Goal: Transaction & Acquisition: Purchase product/service

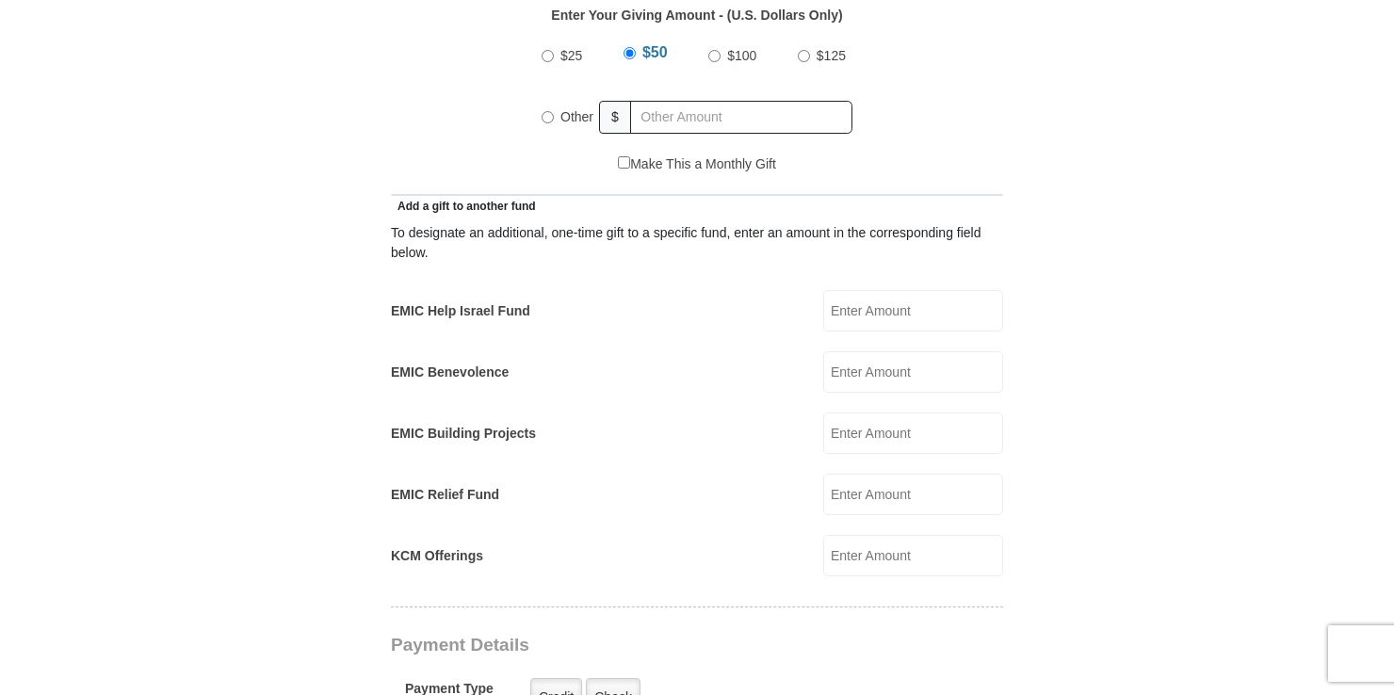
scroll to position [942, 0]
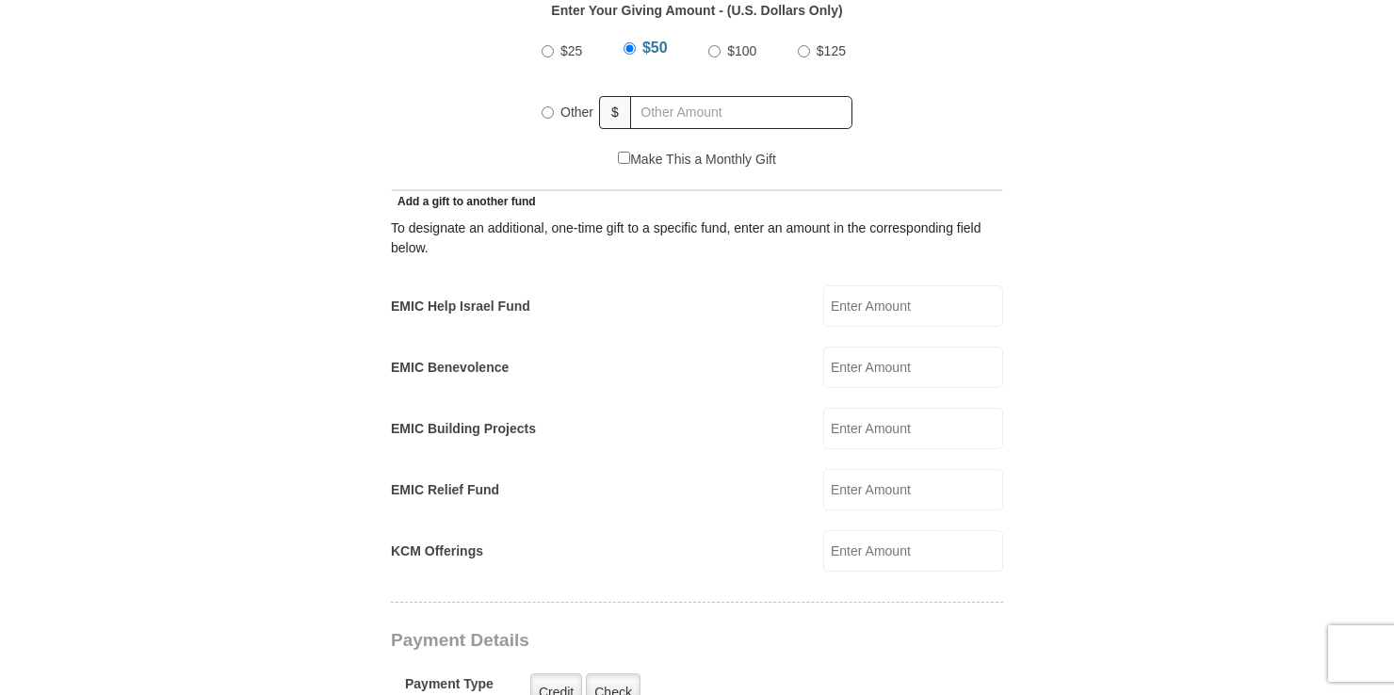
click at [561, 105] on span "Other" at bounding box center [577, 112] width 33 height 15
click at [554, 106] on input "Other" at bounding box center [548, 112] width 12 height 12
radio input "true"
click at [901, 288] on input "EMIC Help Israel Fund" at bounding box center [913, 305] width 180 height 41
type input "80.00"
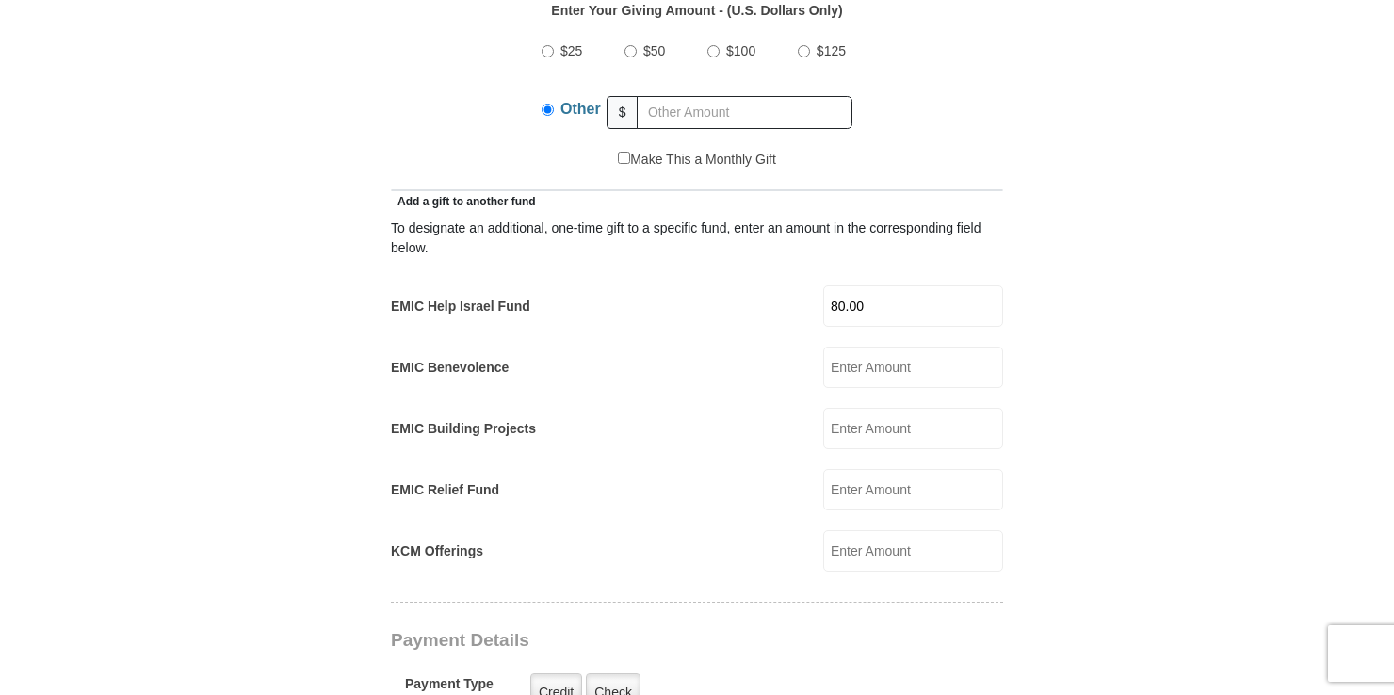
type input "[PERSON_NAME] and [PERSON_NAME]"
type input "[PERSON_NAME]"
type input "[EMAIL_ADDRESS][DOMAIN_NAME]"
type input "[STREET_ADDRESS]"
type input "WHITE PINE"
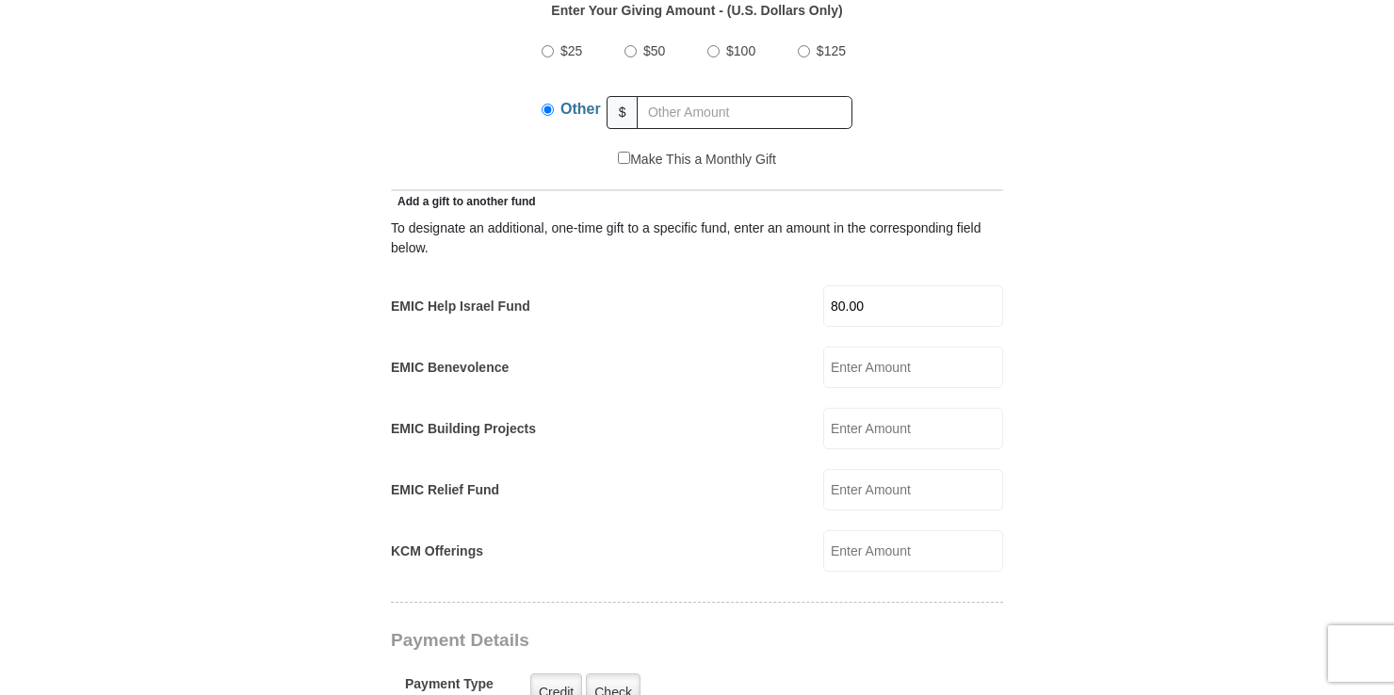
select select "TN"
type input "37890"
type input "5204402009"
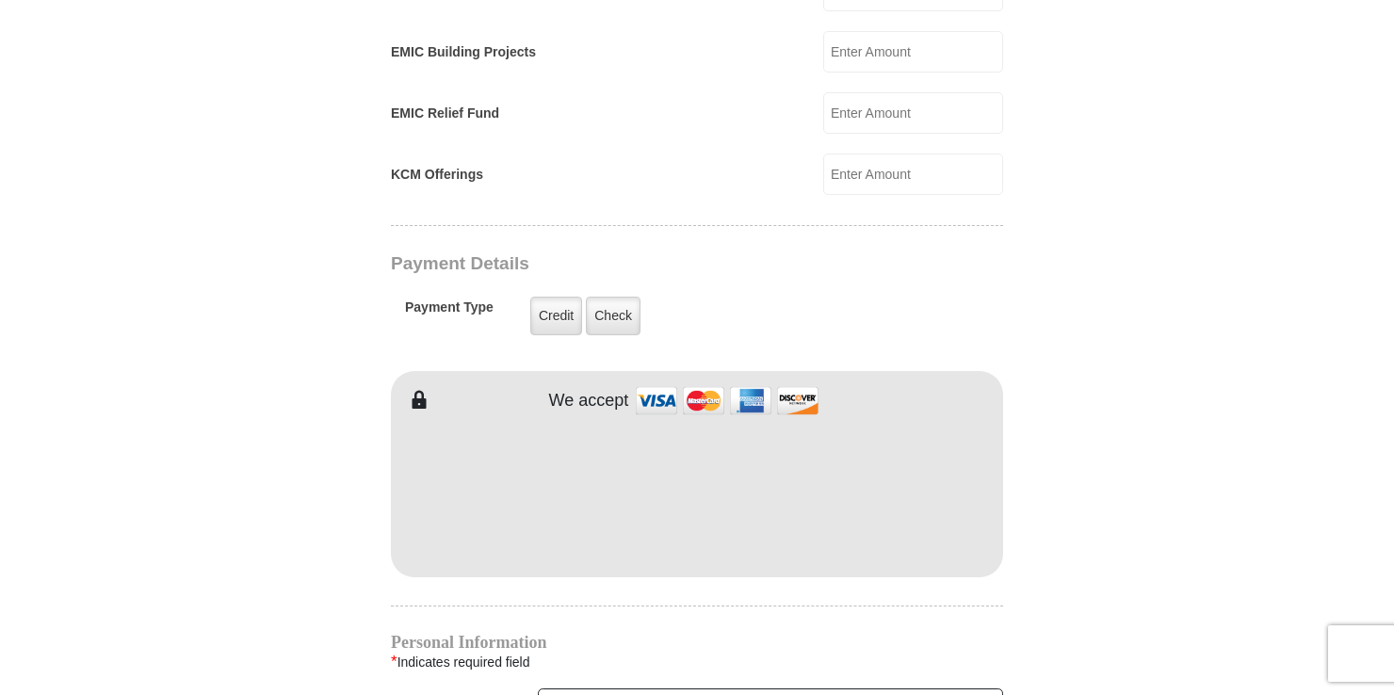
scroll to position [1413, 0]
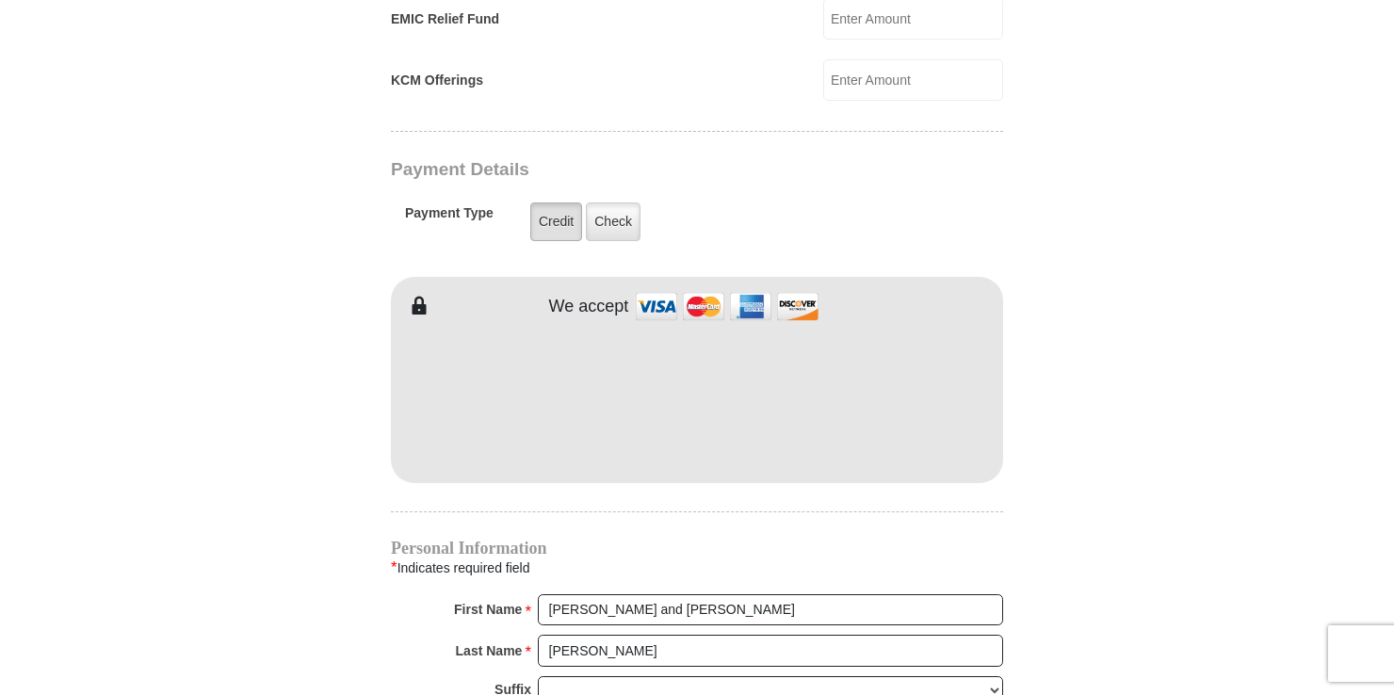
click at [554, 206] on label "Credit" at bounding box center [556, 222] width 52 height 39
click at [0, 0] on input "Credit" at bounding box center [0, 0] width 0 height 0
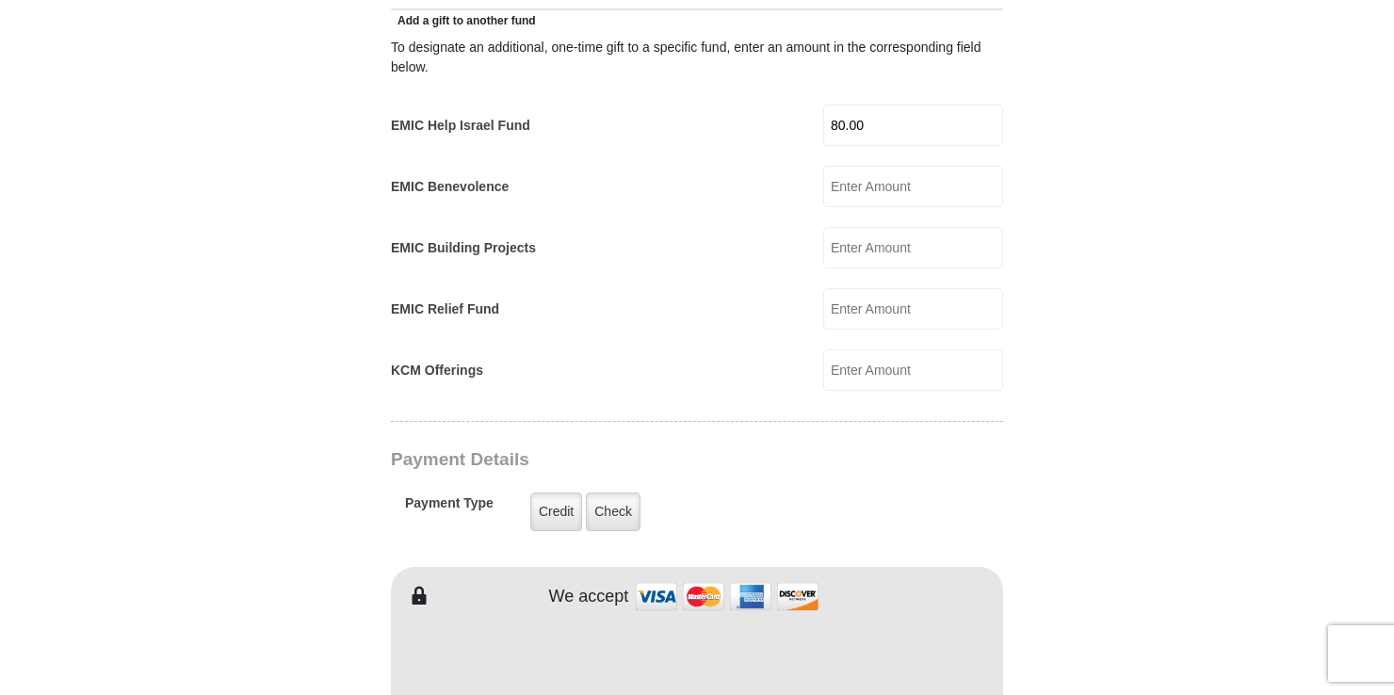
scroll to position [1225, 0]
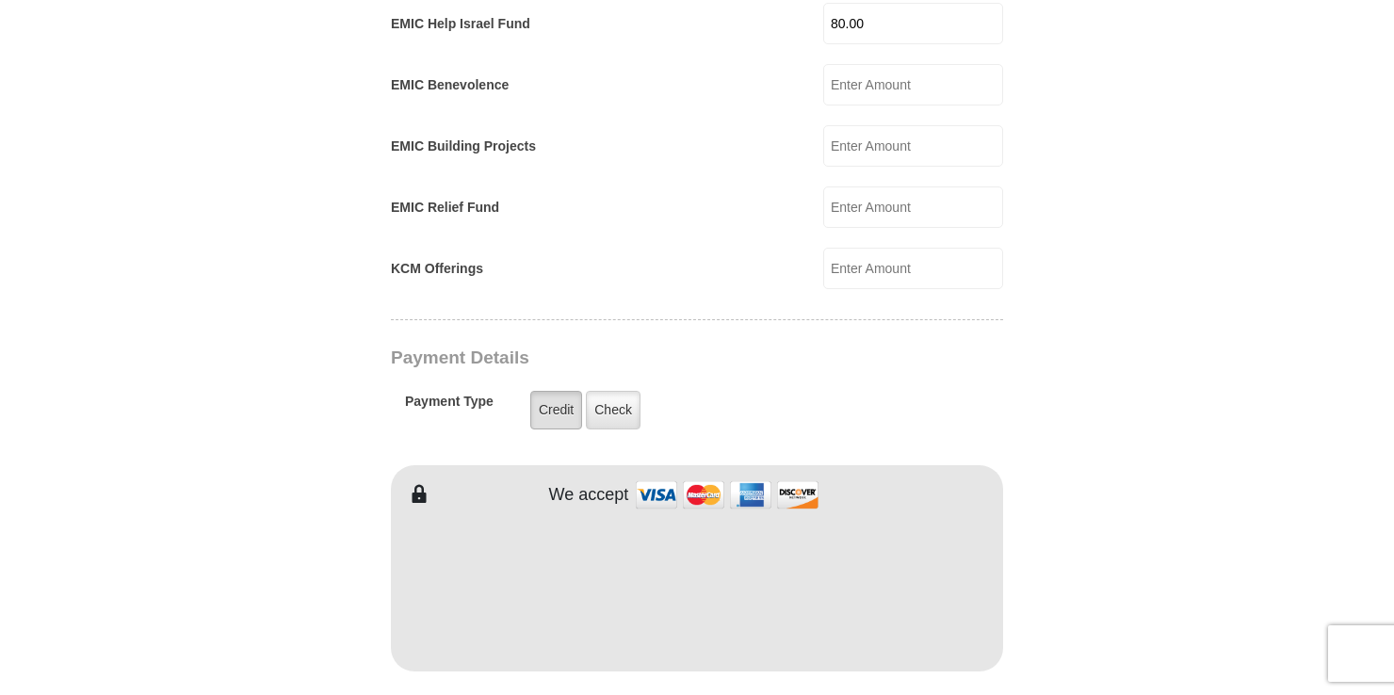
click at [573, 391] on label "Credit" at bounding box center [556, 410] width 52 height 39
click at [0, 0] on input "Credit" at bounding box center [0, 0] width 0 height 0
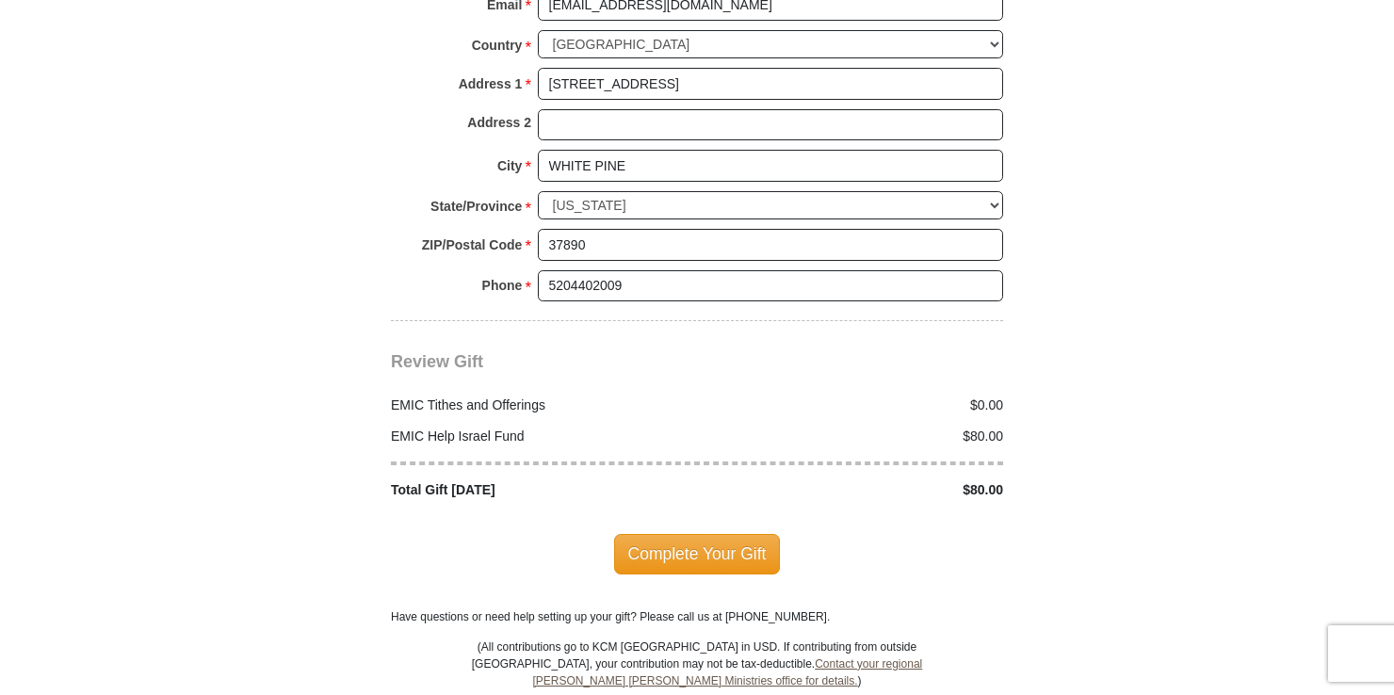
scroll to position [2167, 0]
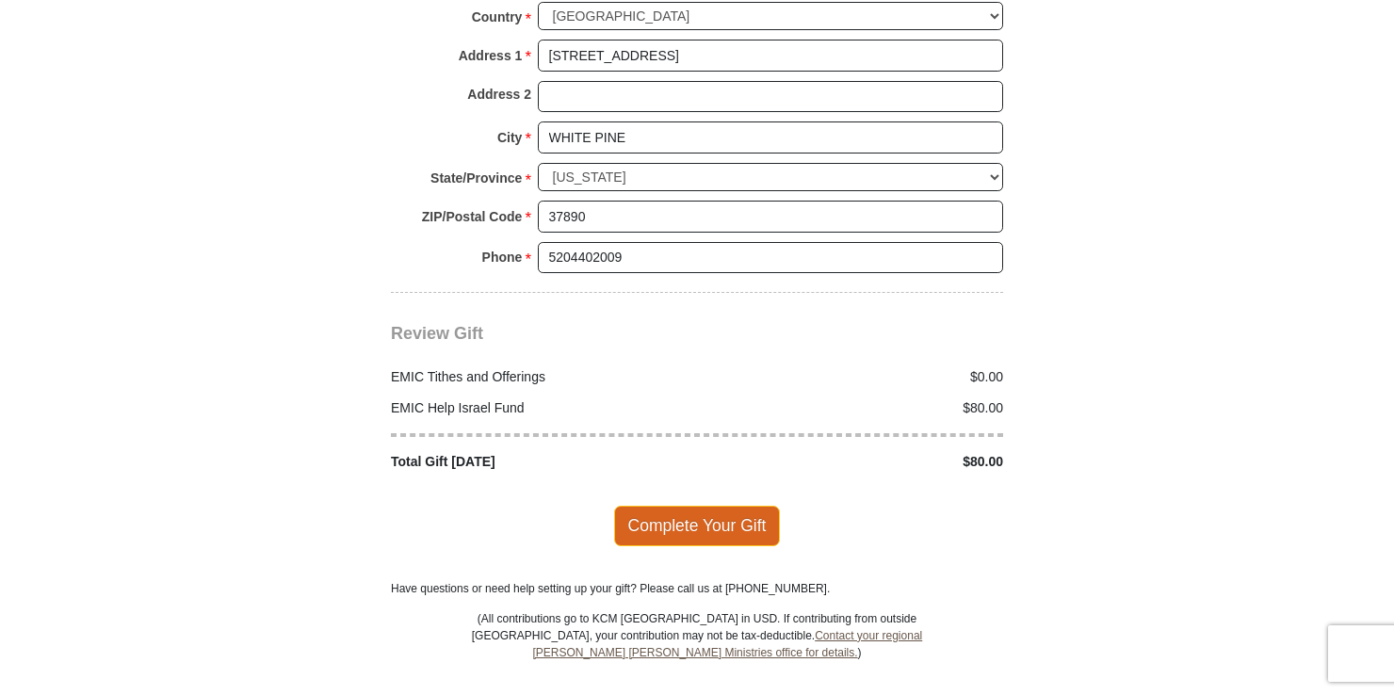
click at [678, 506] on span "Complete Your Gift" at bounding box center [697, 526] width 167 height 40
